Goal: Task Accomplishment & Management: Manage account settings

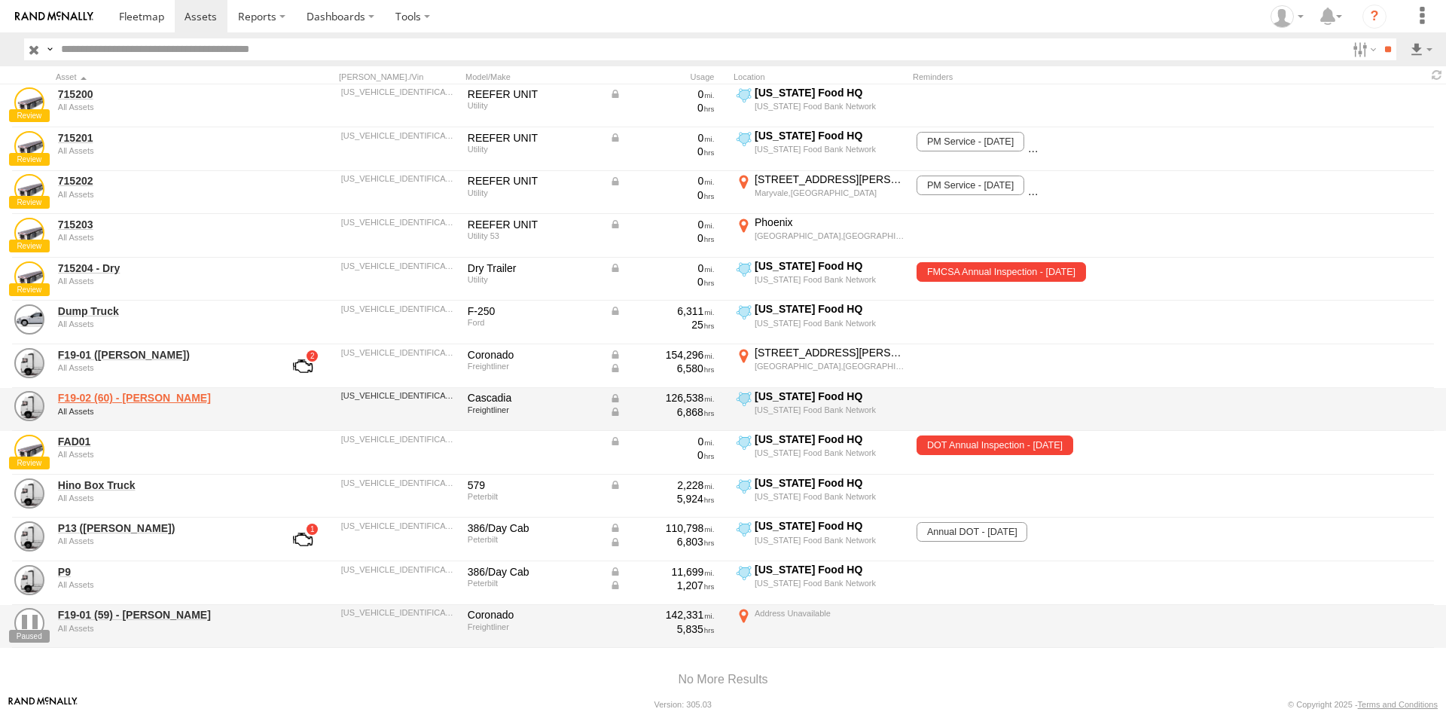
scroll to position [527, 0]
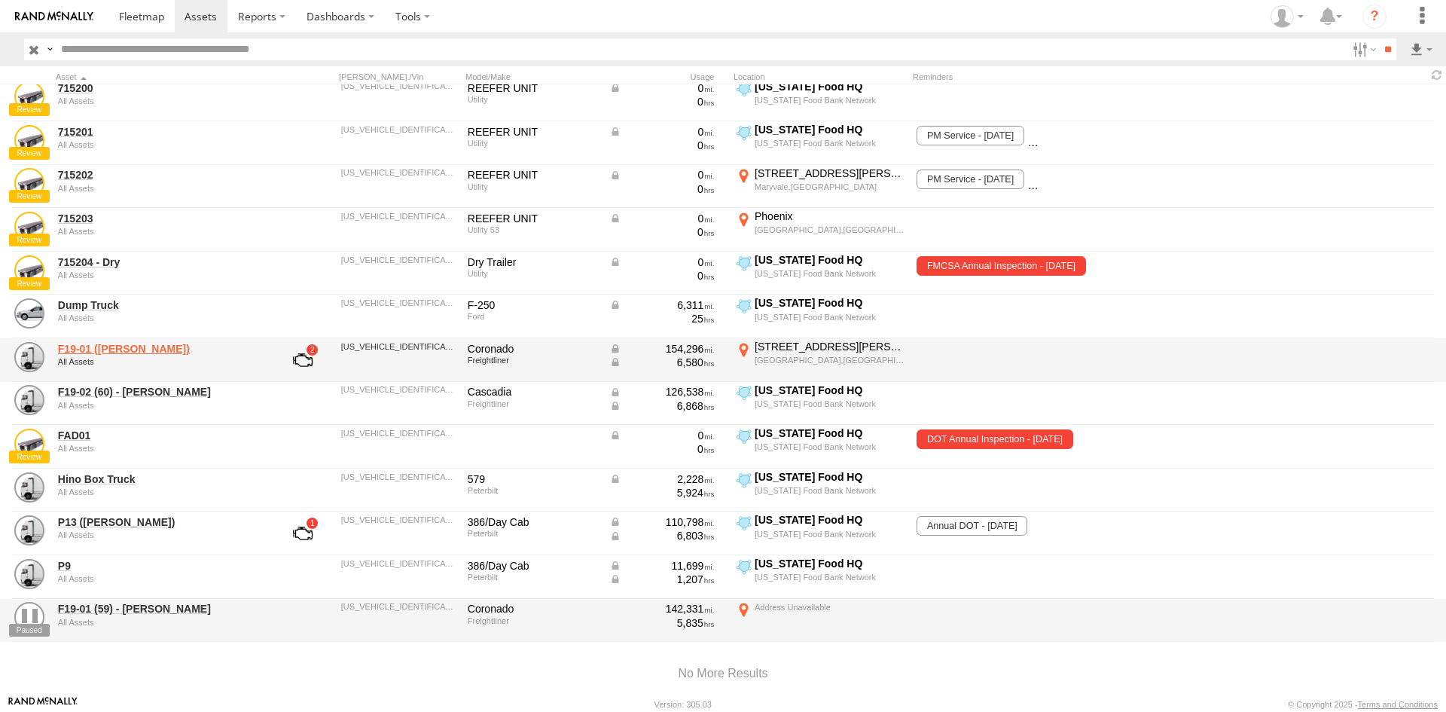
click at [98, 349] on link "F19-01 (David S)" at bounding box center [161, 349] width 206 height 14
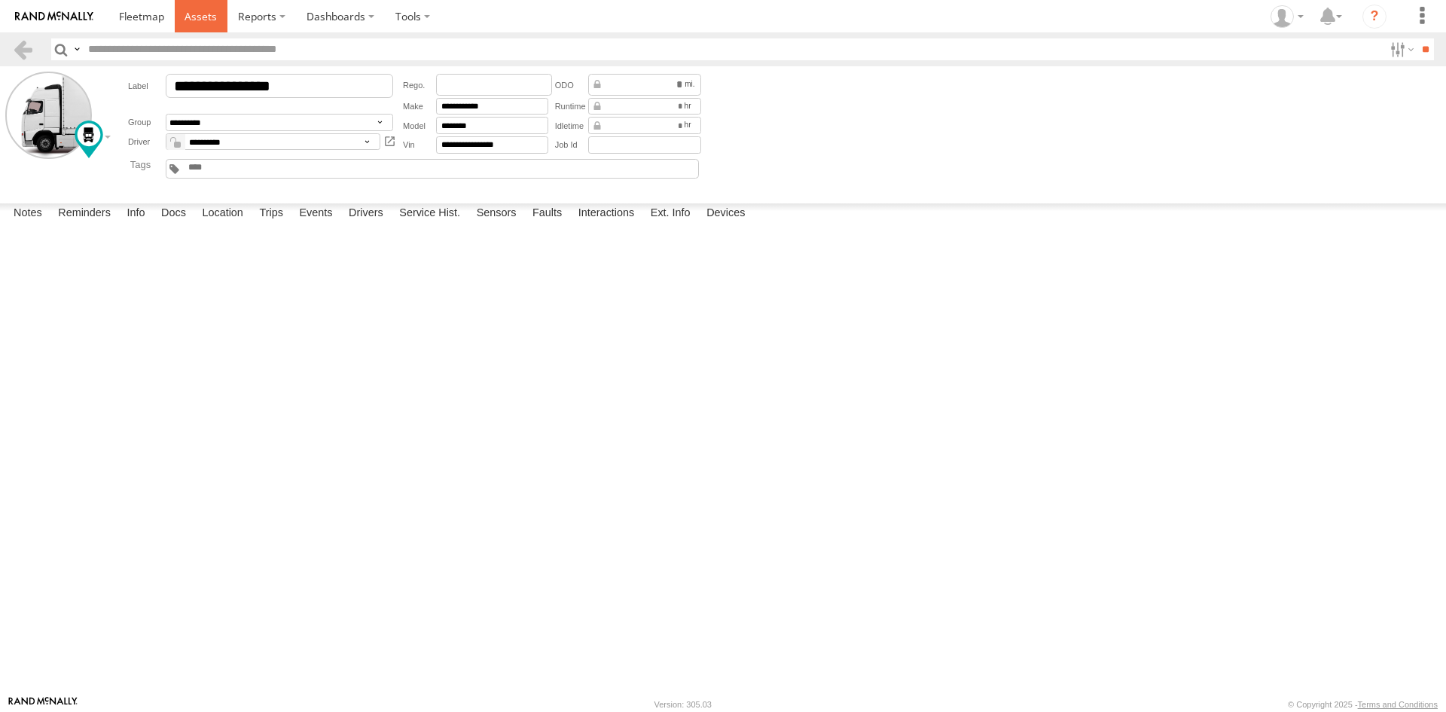
click at [205, 17] on span at bounding box center [200, 16] width 32 height 14
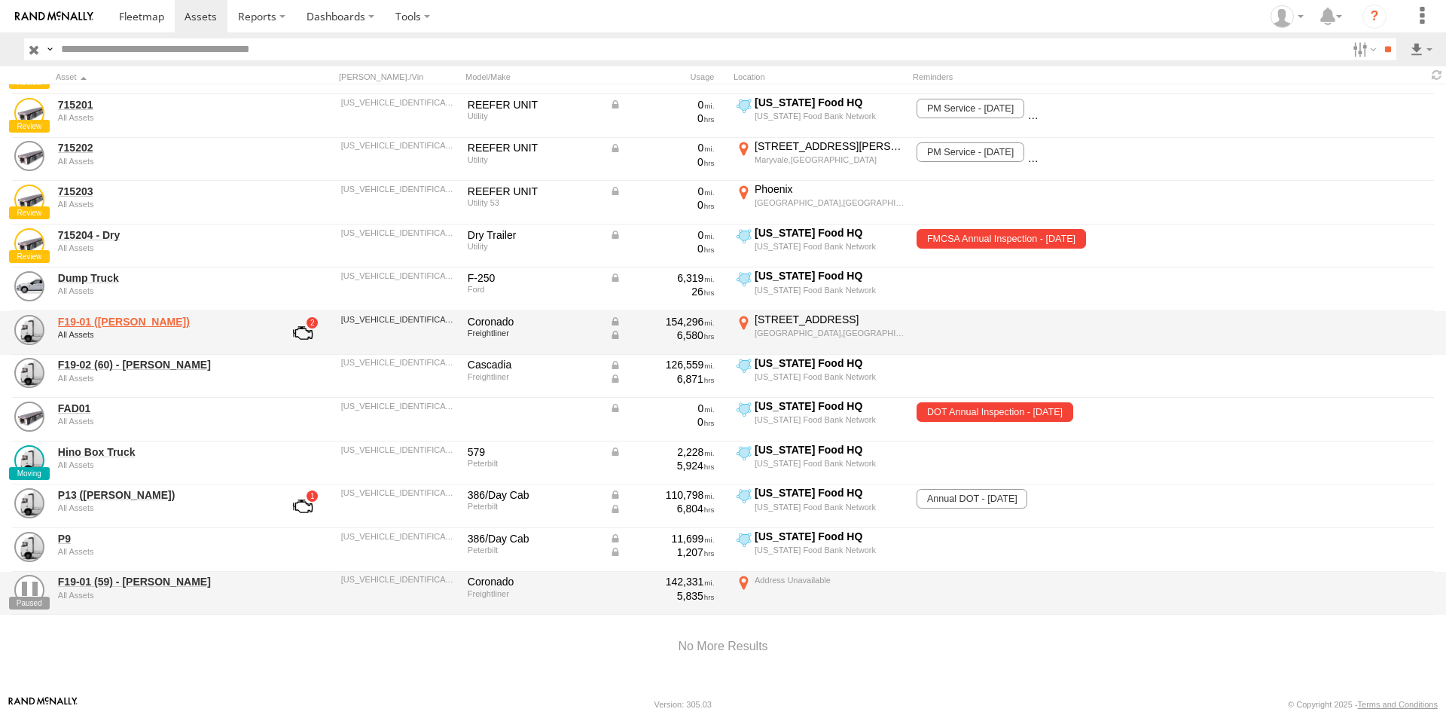
scroll to position [567, 0]
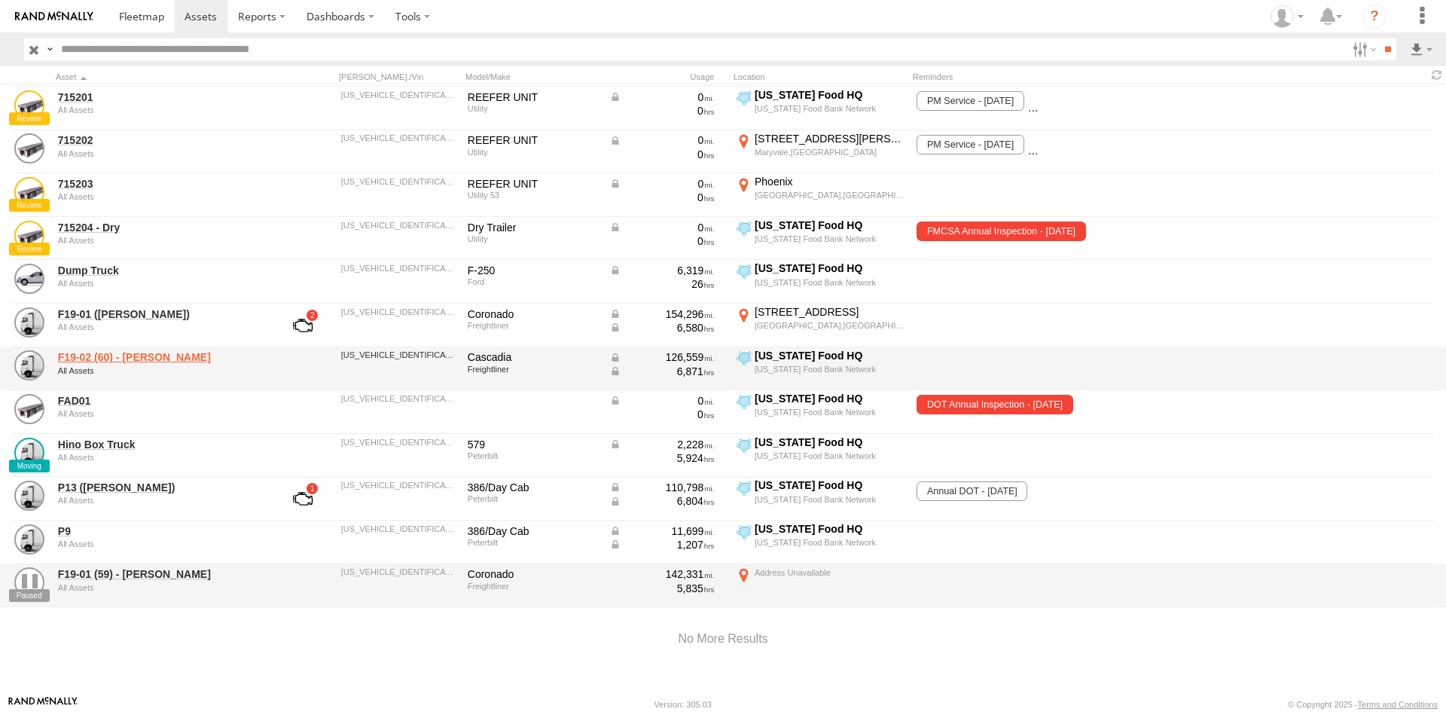
click at [129, 350] on link "F19-02 (60) - [PERSON_NAME]" at bounding box center [161, 357] width 206 height 14
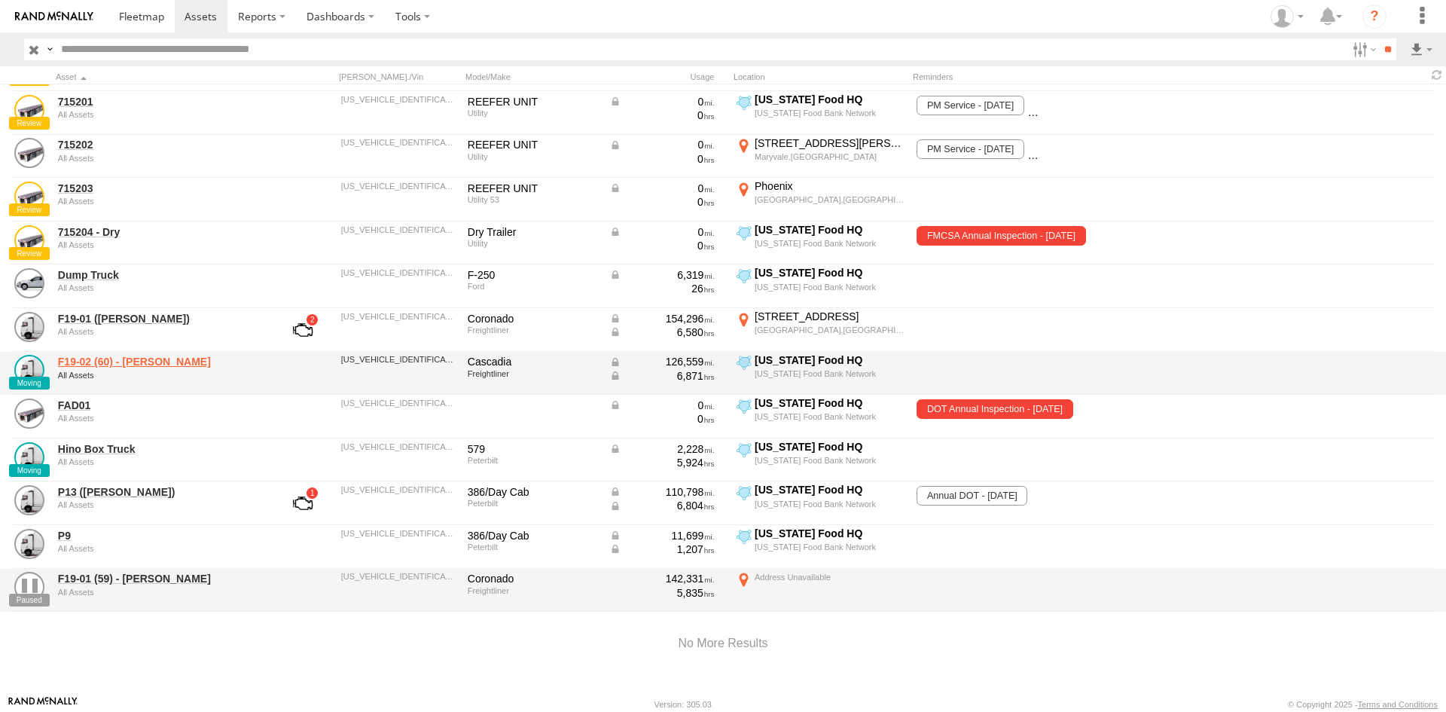
scroll to position [567, 0]
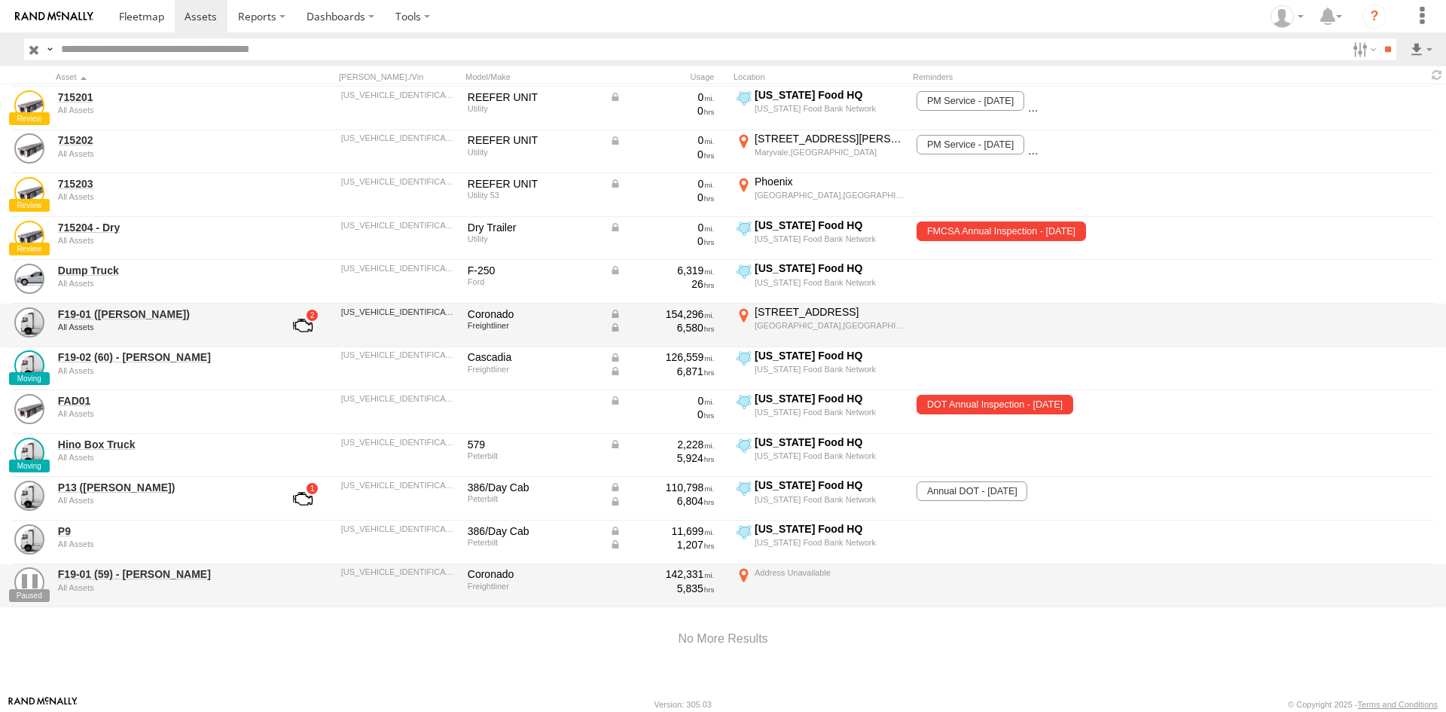
click at [302, 312] on link at bounding box center [303, 325] width 56 height 36
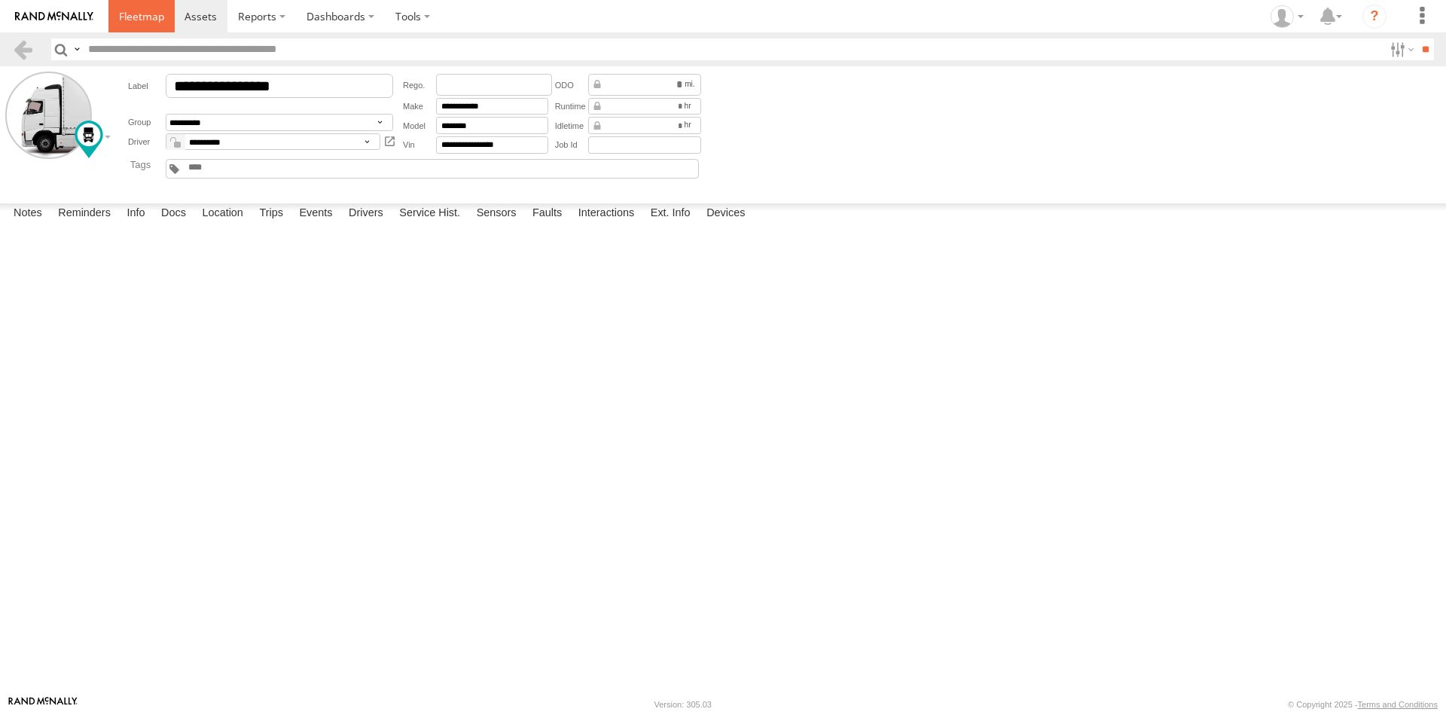
click at [153, 16] on span at bounding box center [141, 16] width 45 height 14
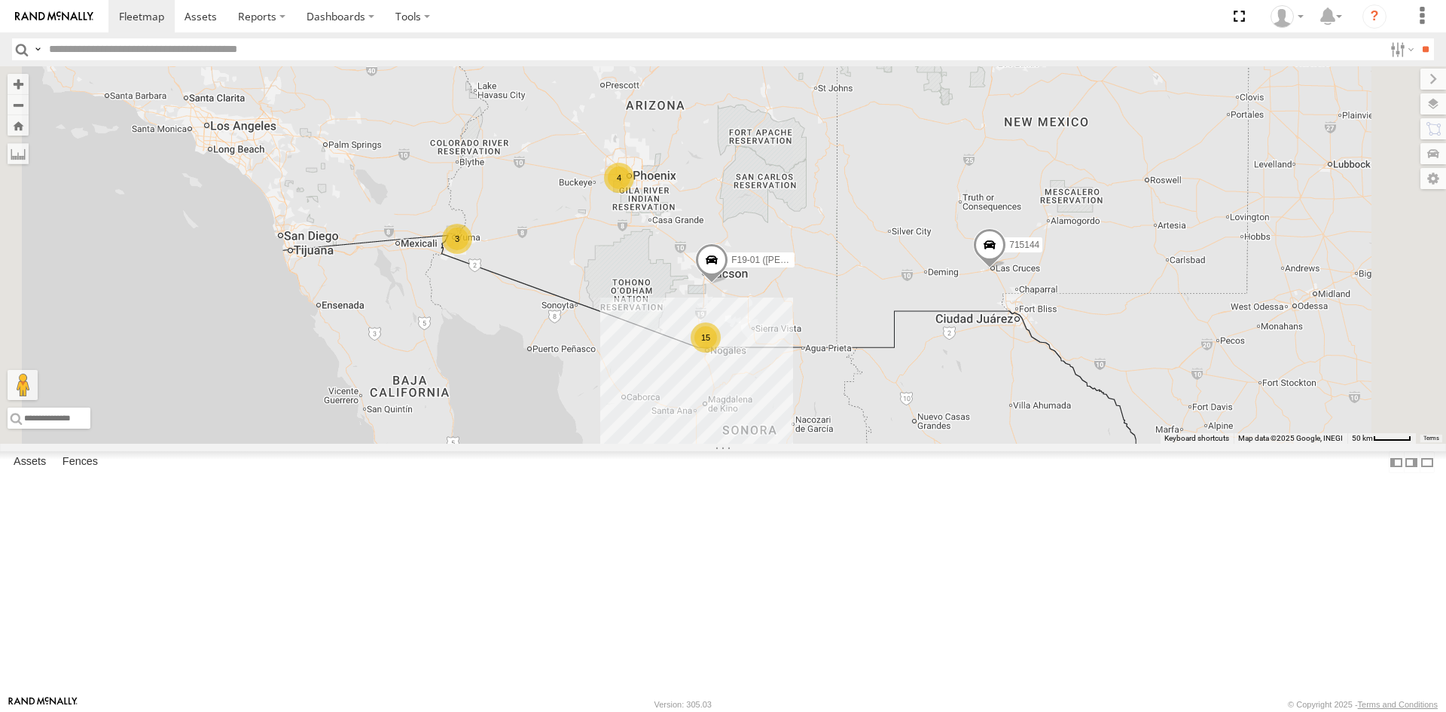
scroll to position [381, 0]
click at [0, 0] on div "FAD01" at bounding box center [0, 0] width 0 height 0
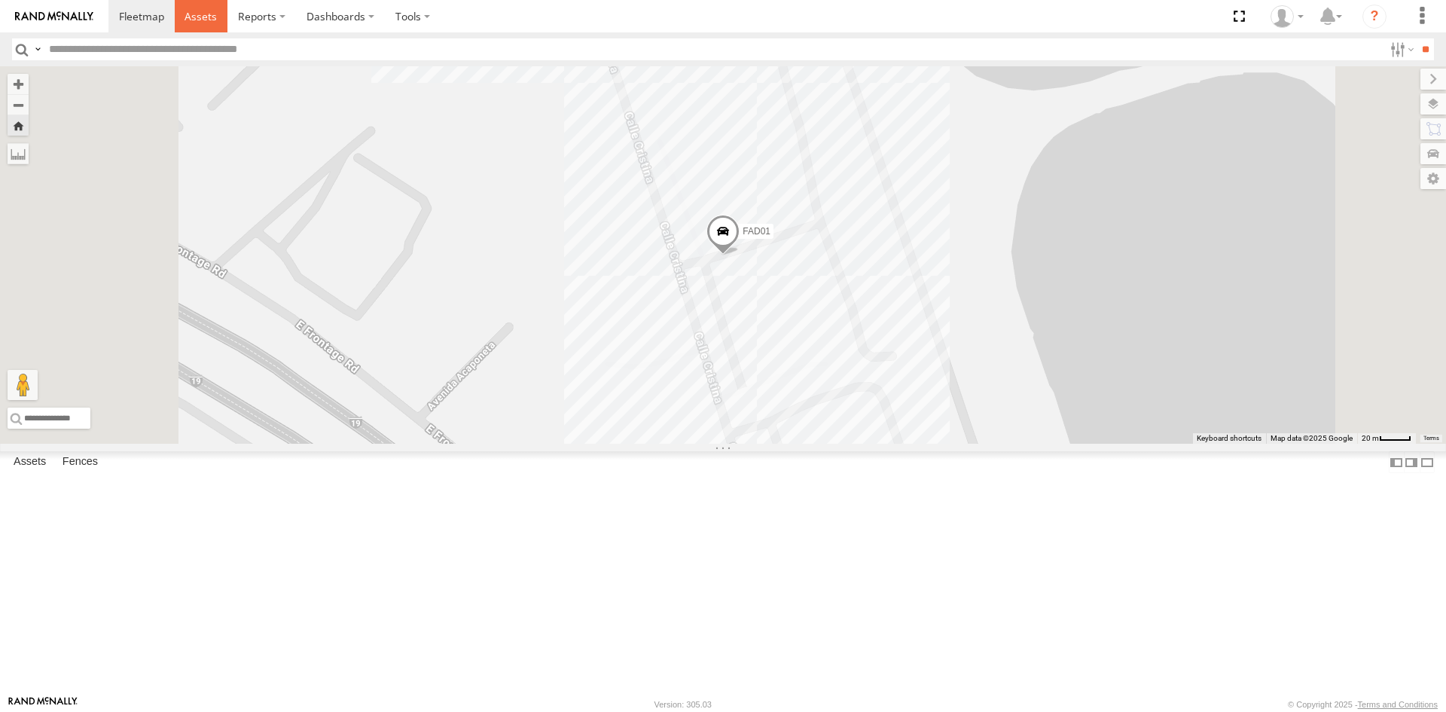
click at [203, 8] on link at bounding box center [201, 16] width 53 height 32
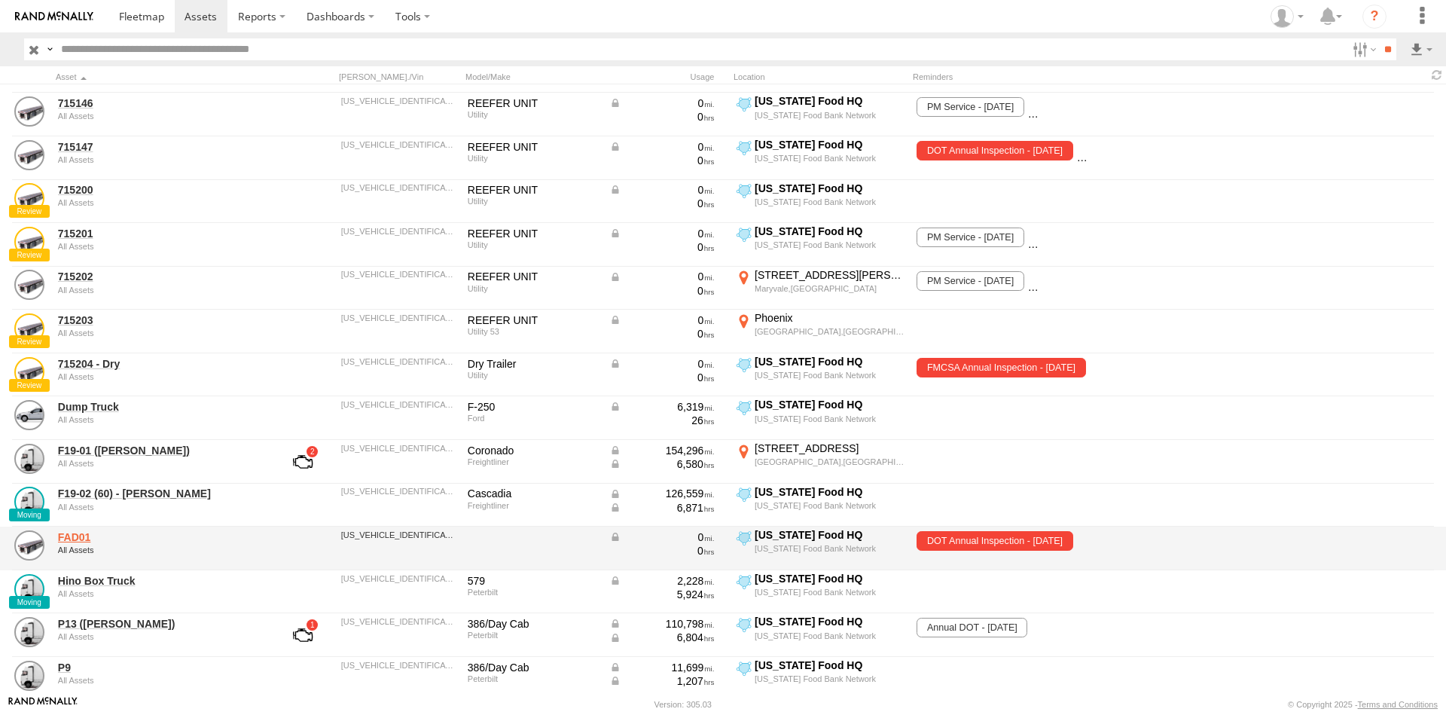
scroll to position [452, 0]
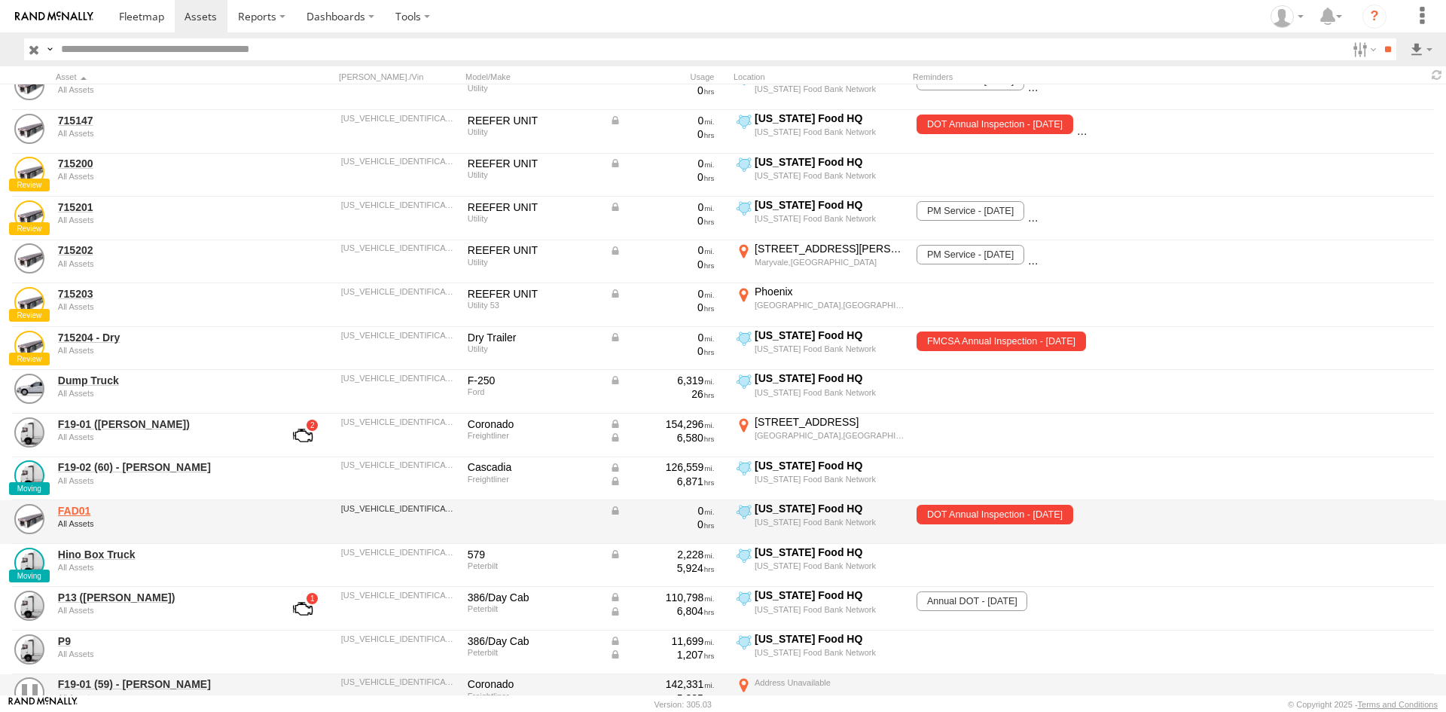
click at [86, 510] on link "FAD01" at bounding box center [161, 511] width 206 height 14
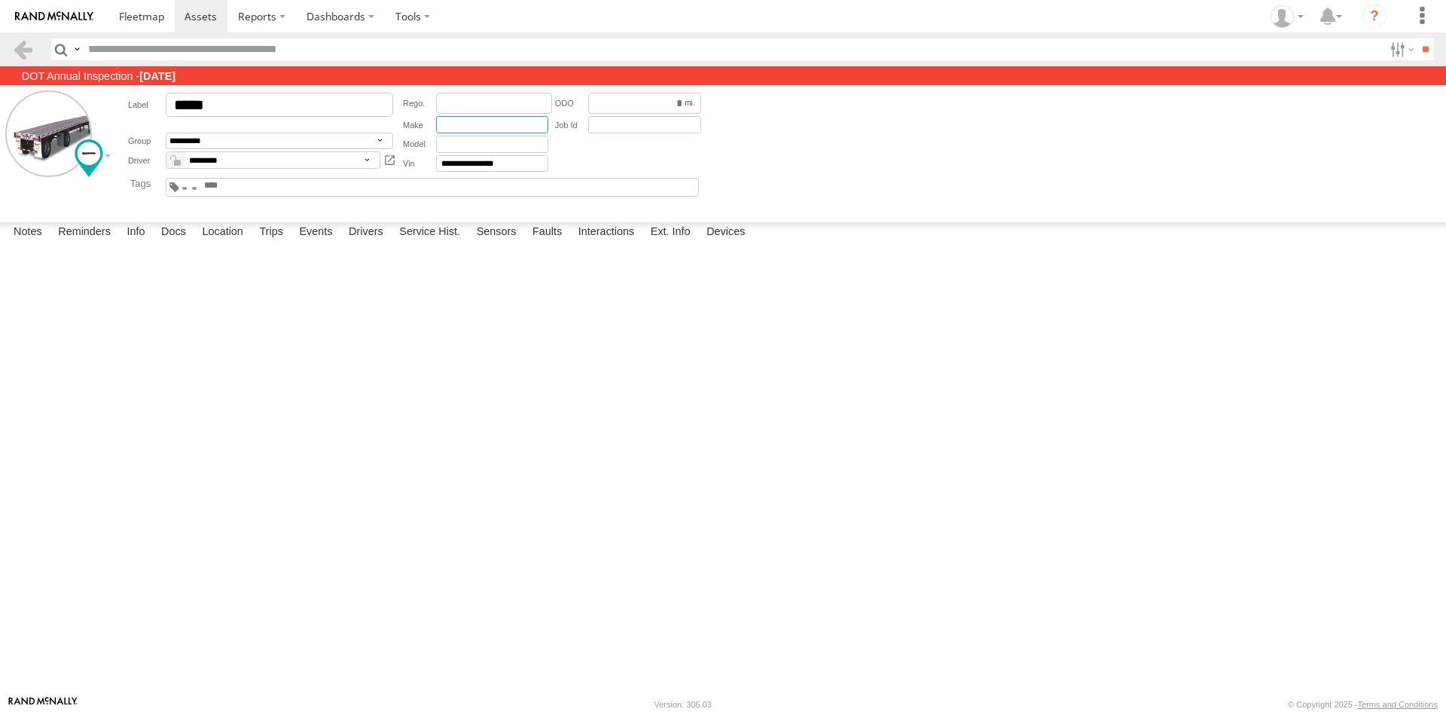
click at [507, 125] on input "text" at bounding box center [492, 124] width 112 height 17
click at [494, 145] on input "text" at bounding box center [492, 144] width 112 height 17
